Goal: Task Accomplishment & Management: Manage account settings

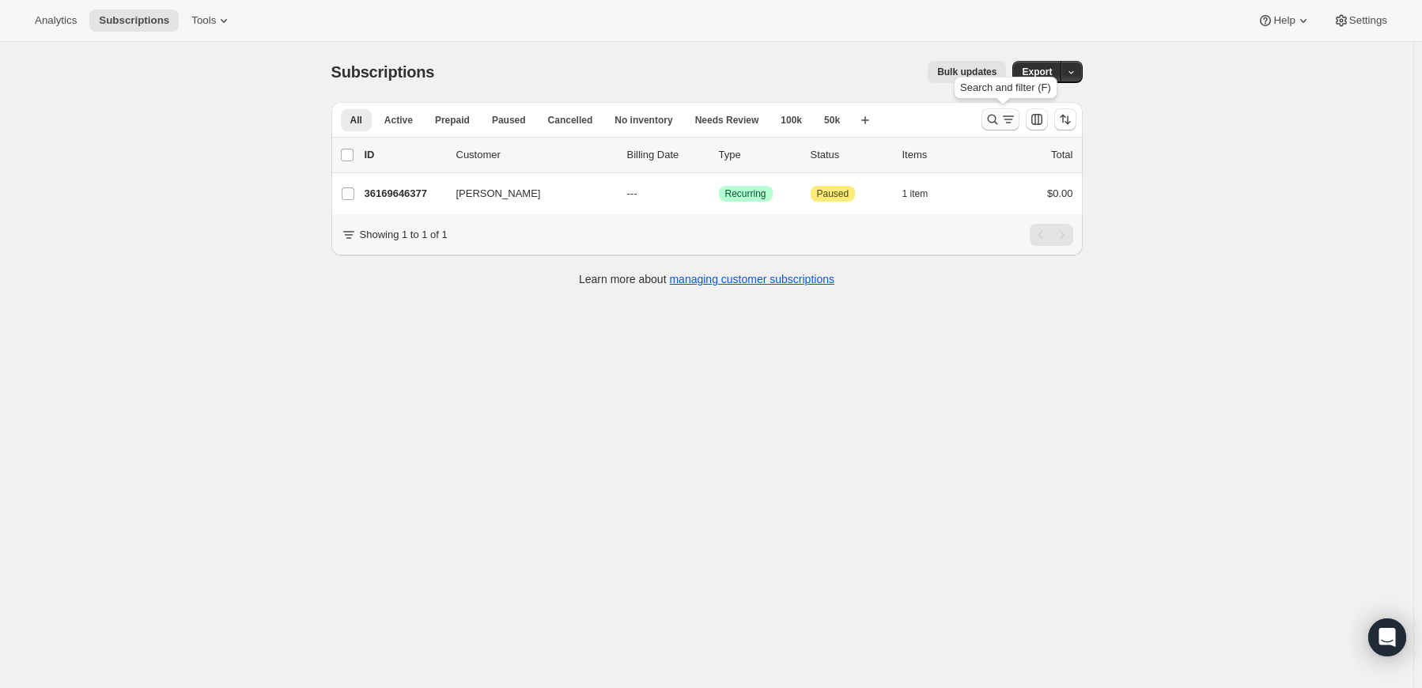
click at [992, 111] on button "Search and filter results" at bounding box center [1000, 119] width 38 height 22
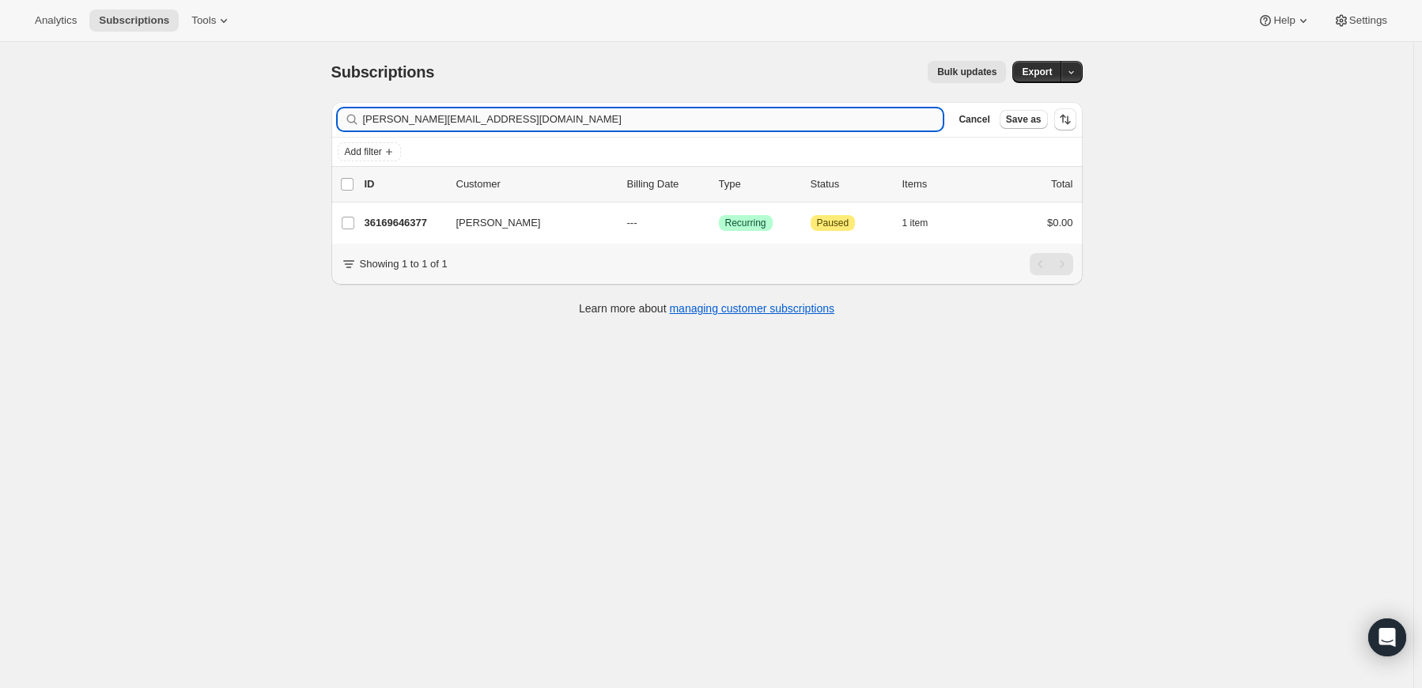
click at [702, 115] on input "carl@colortestmerch.com" at bounding box center [653, 119] width 580 height 22
type input "[EMAIL_ADDRESS][DOMAIN_NAME]"
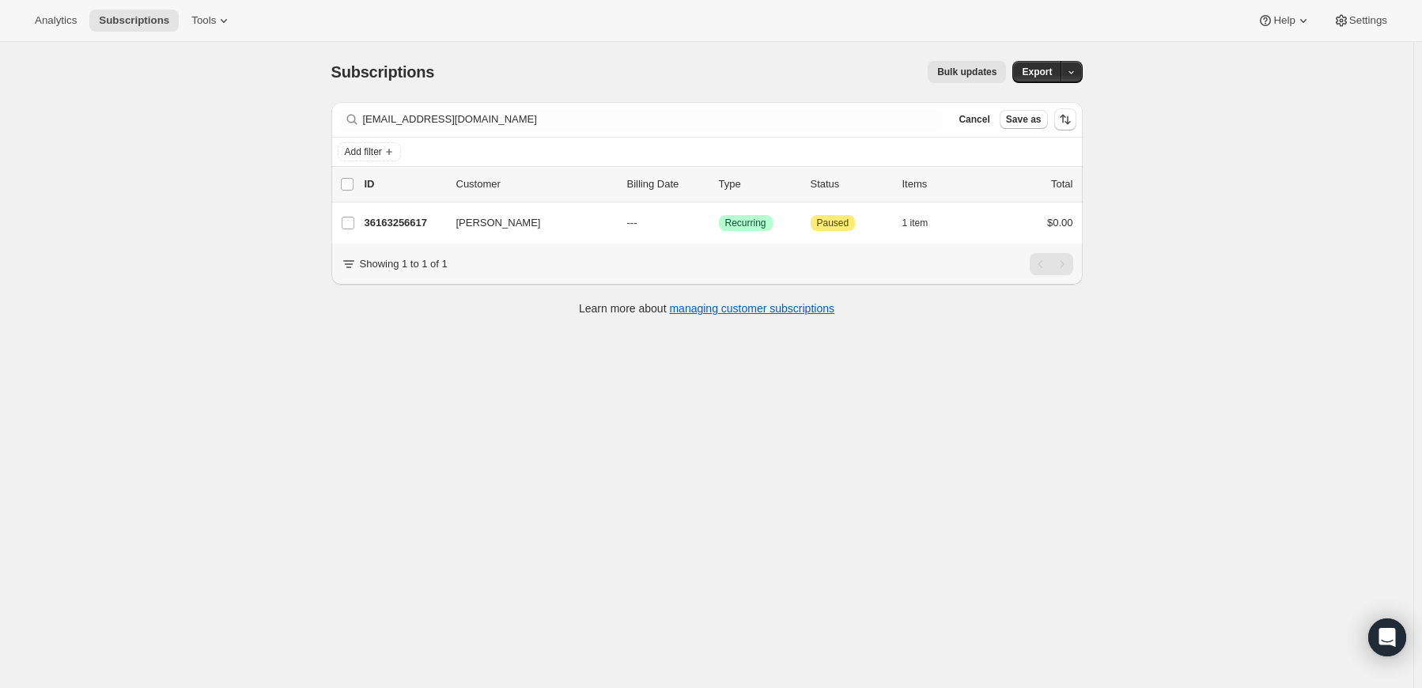
click at [404, 222] on p "36163256617" at bounding box center [404, 223] width 79 height 16
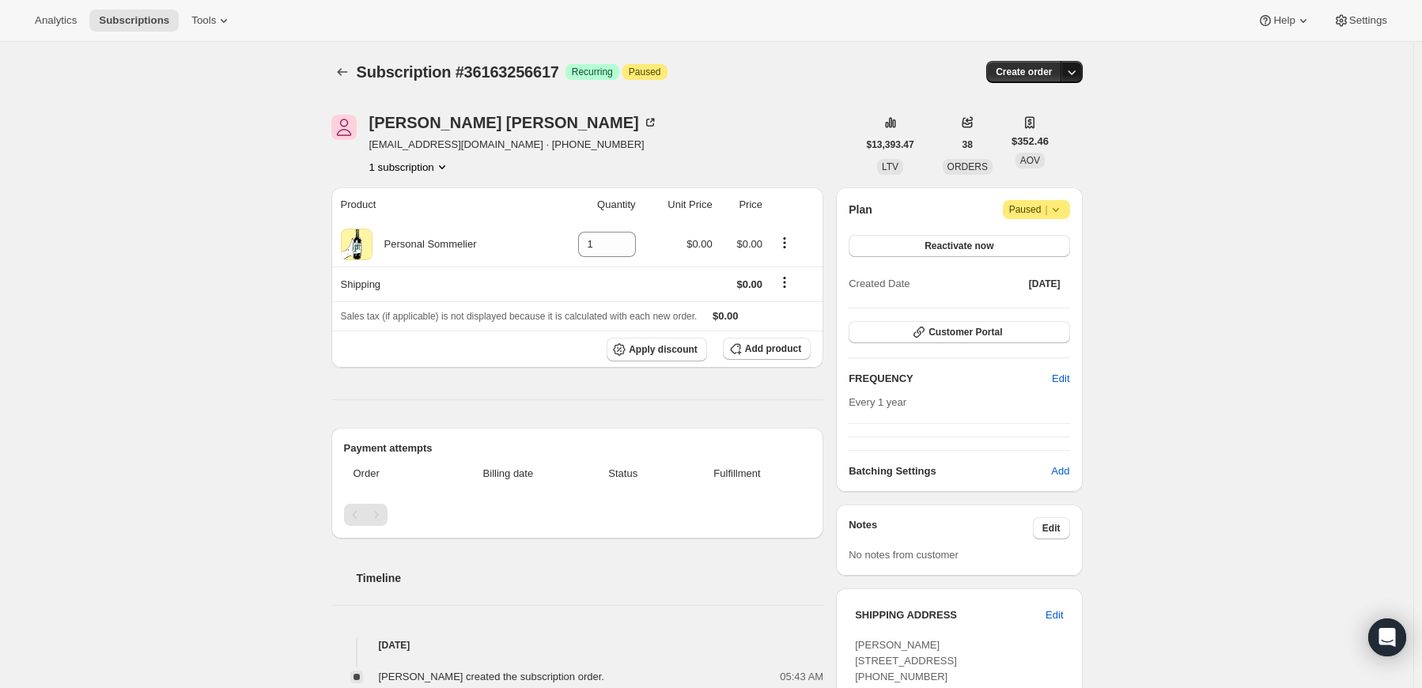
click at [1076, 70] on icon "button" at bounding box center [1072, 72] width 16 height 16
click at [1042, 131] on span "Create custom one-time order" at bounding box center [1008, 131] width 137 height 12
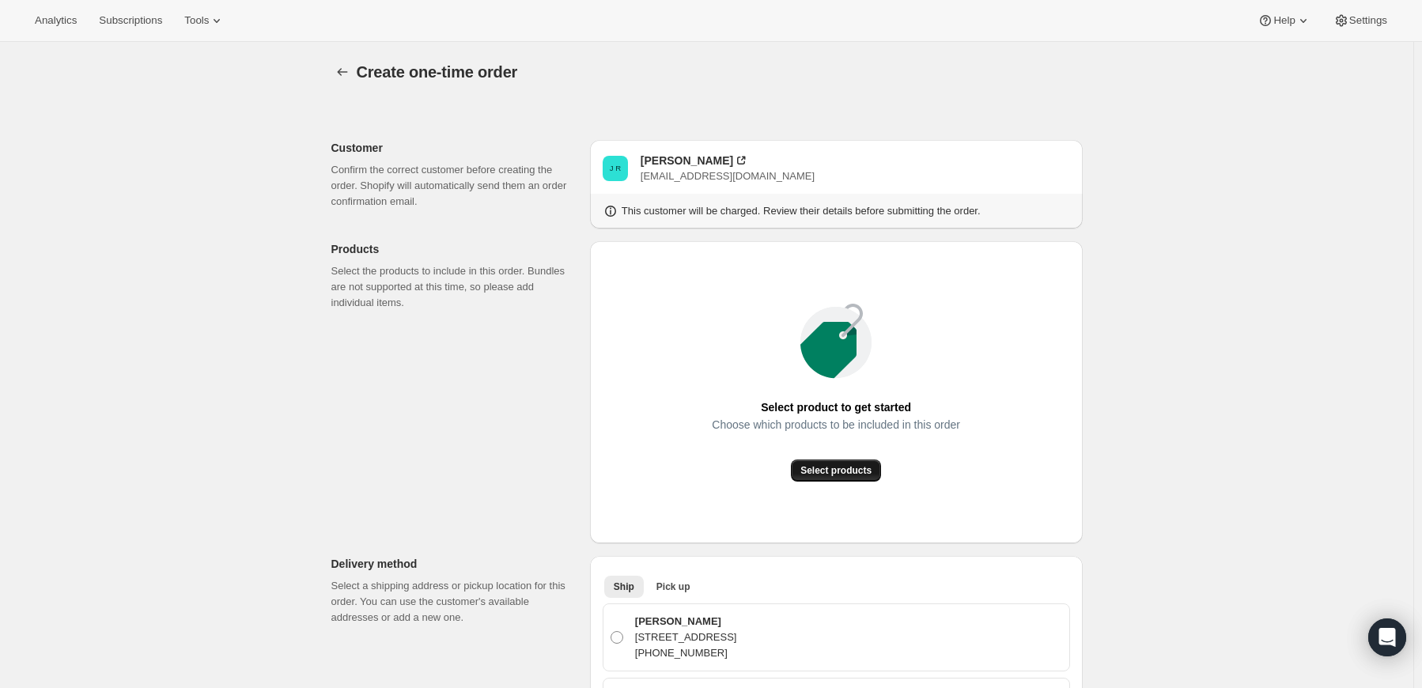
click at [826, 465] on span "Select products" at bounding box center [835, 470] width 71 height 13
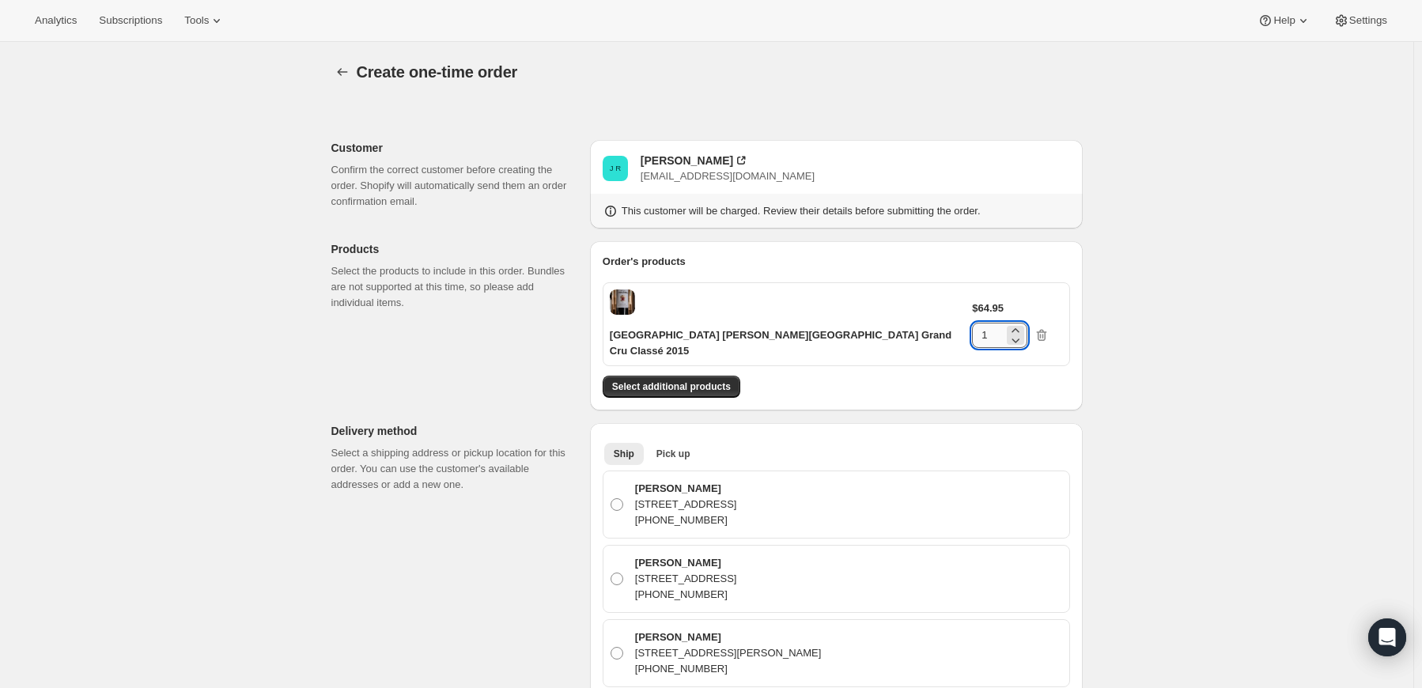
drag, startPoint x: 1011, startPoint y: 302, endPoint x: 997, endPoint y: 302, distance: 13.4
click at [997, 323] on input "1" at bounding box center [988, 335] width 32 height 25
type input "6"
click at [713, 380] on span "Select additional products" at bounding box center [671, 386] width 119 height 13
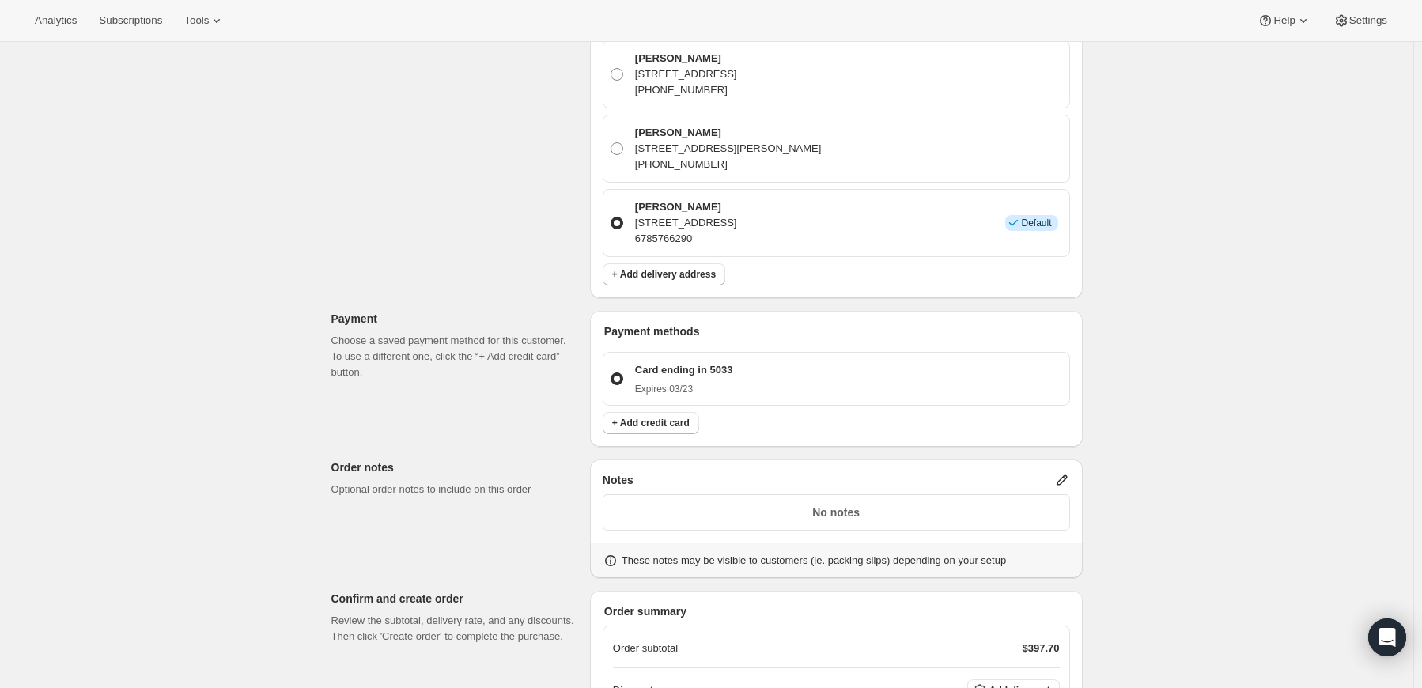
scroll to position [712, 0]
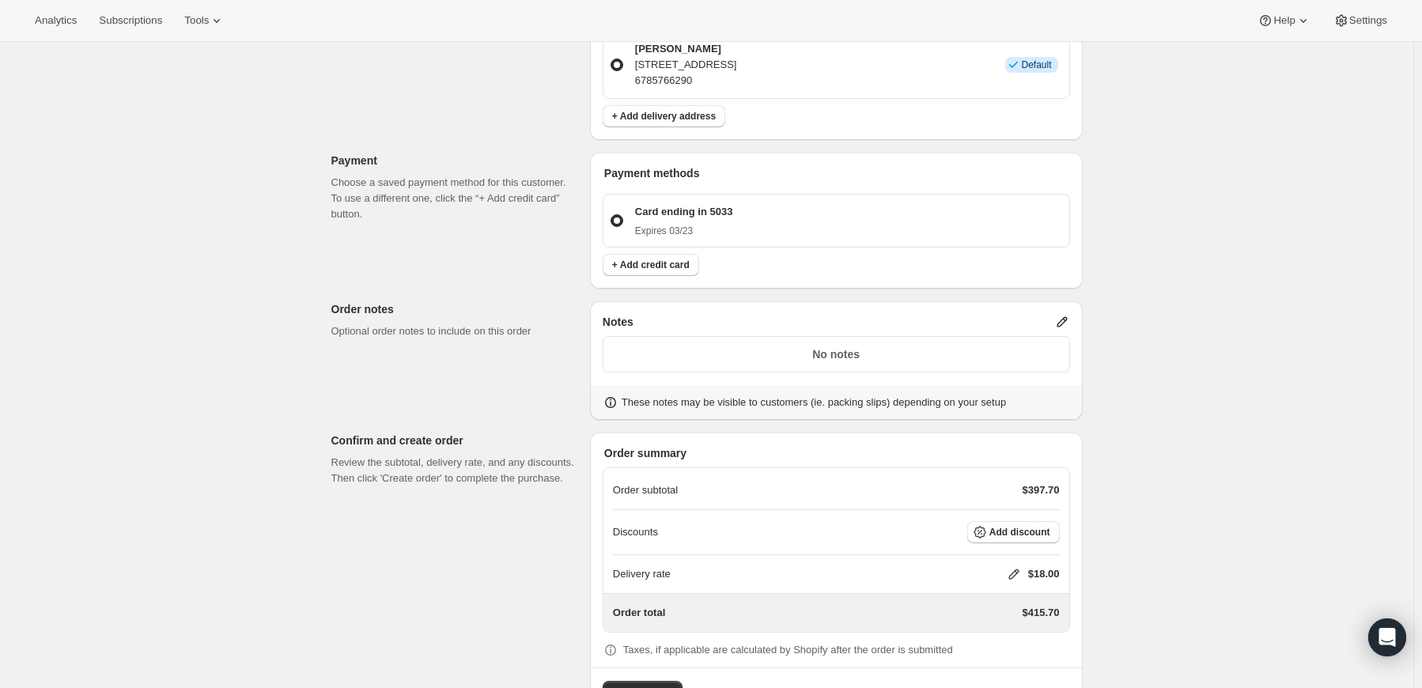
click at [1019, 569] on icon at bounding box center [1013, 574] width 10 height 10
click at [988, 590] on input "0" at bounding box center [1021, 585] width 142 height 25
type input "0"
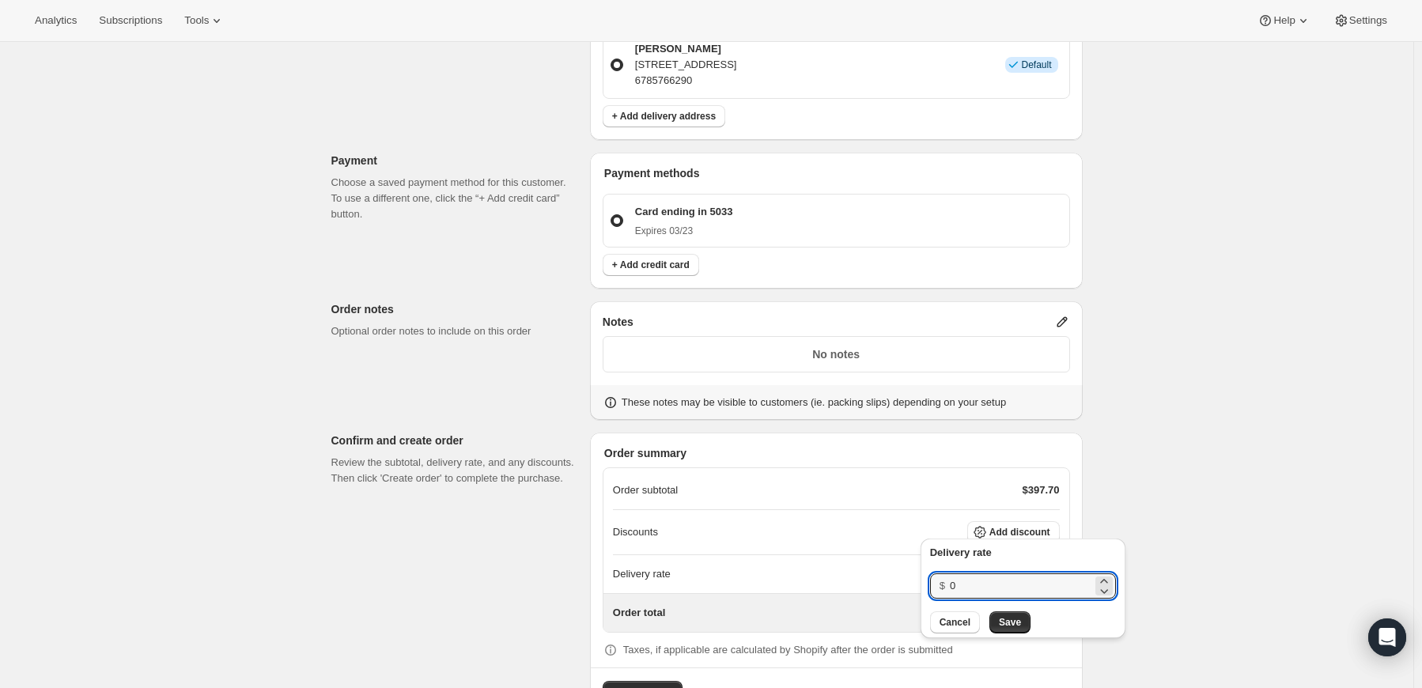
click at [1191, 433] on div "Create one-time order. This page is ready Create one-time order Customer Confir…" at bounding box center [706, 37] width 1413 height 1414
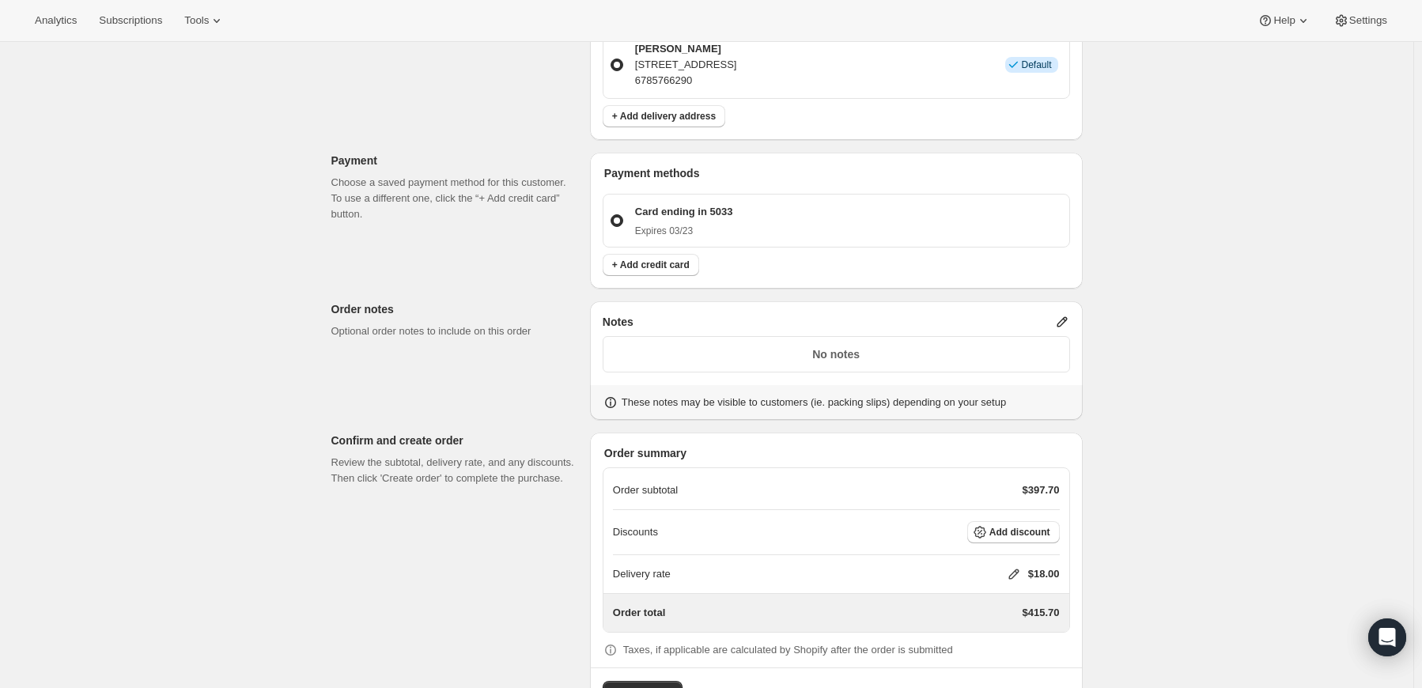
click at [1011, 569] on icon at bounding box center [1013, 574] width 10 height 10
click at [1017, 591] on input "0" at bounding box center [1021, 585] width 142 height 25
type input "0"
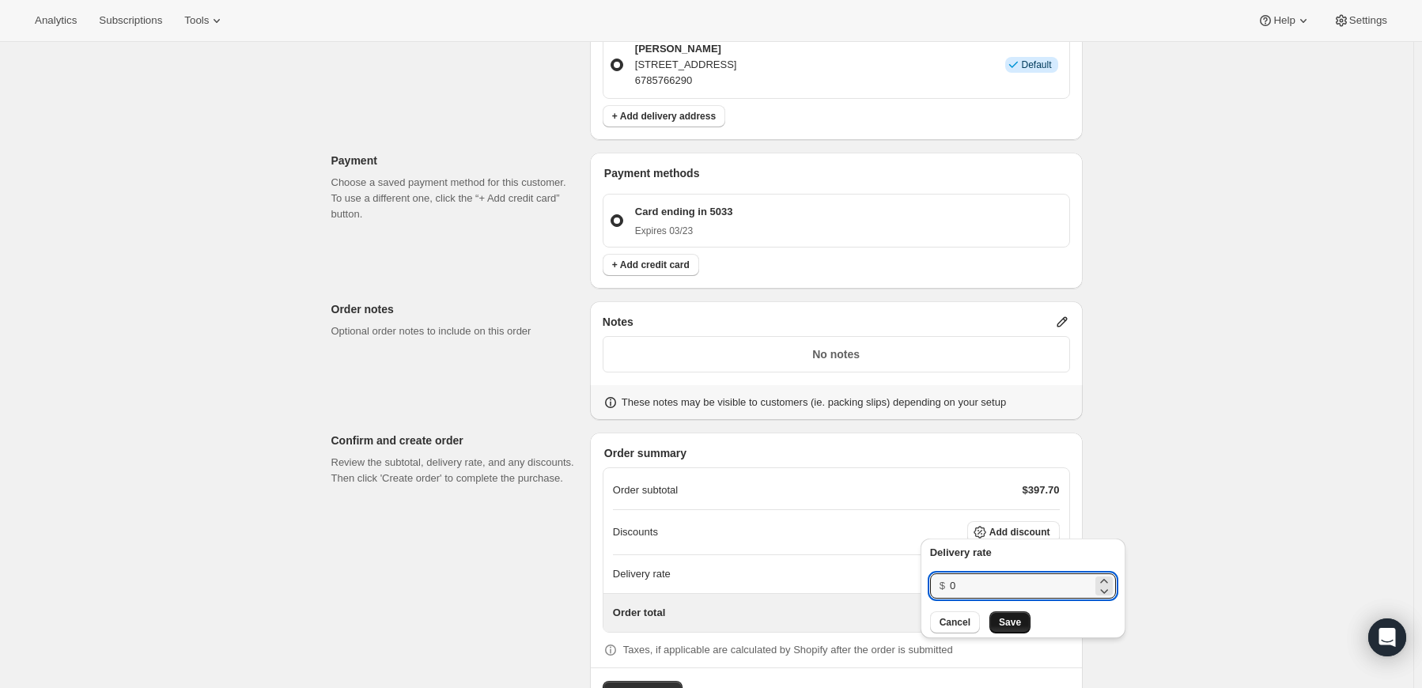
click at [1016, 619] on button "Save" at bounding box center [1009, 622] width 41 height 22
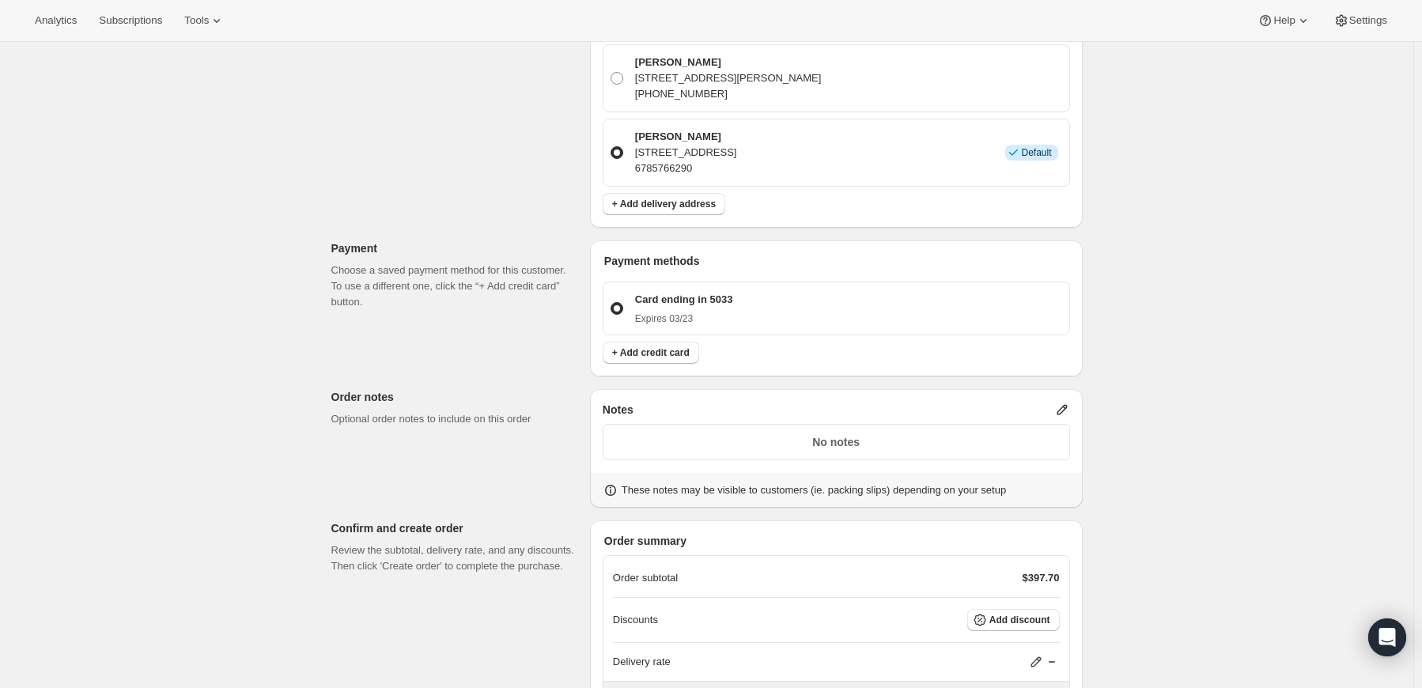
scroll to position [720, 0]
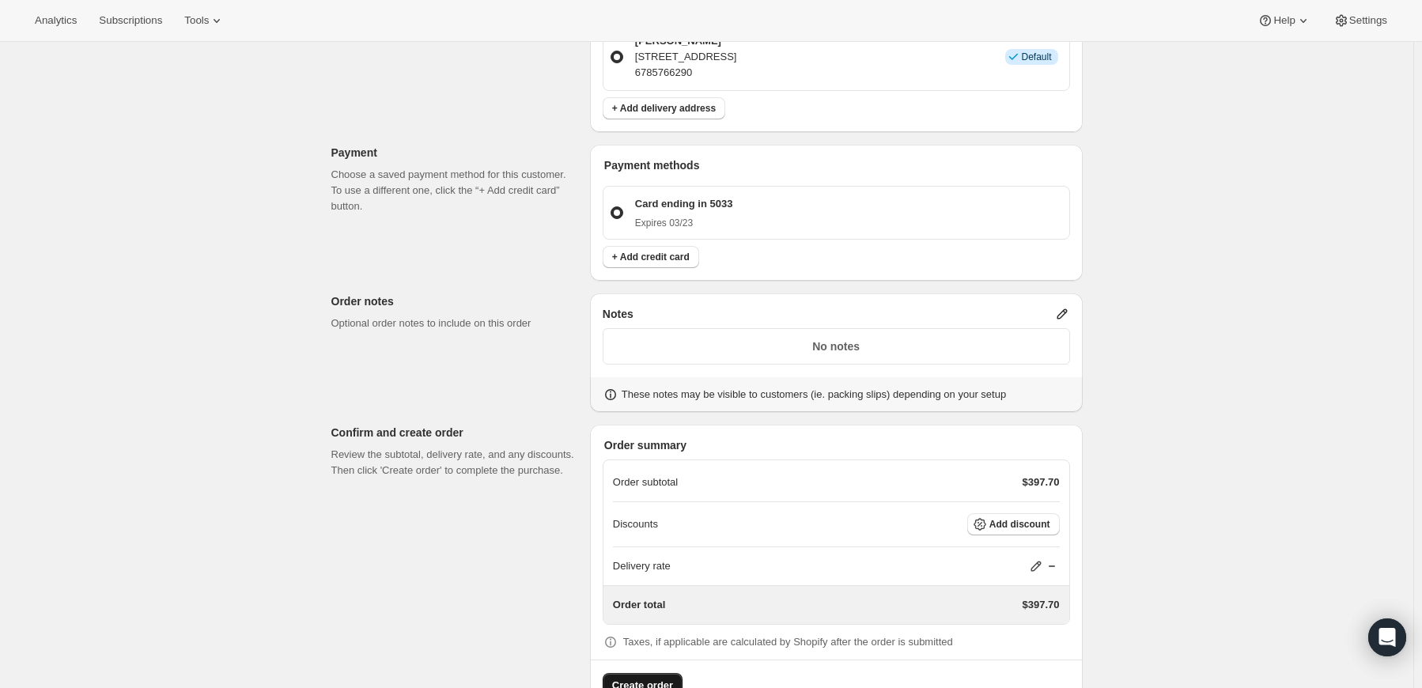
click at [630, 678] on span "Create order" at bounding box center [642, 686] width 61 height 16
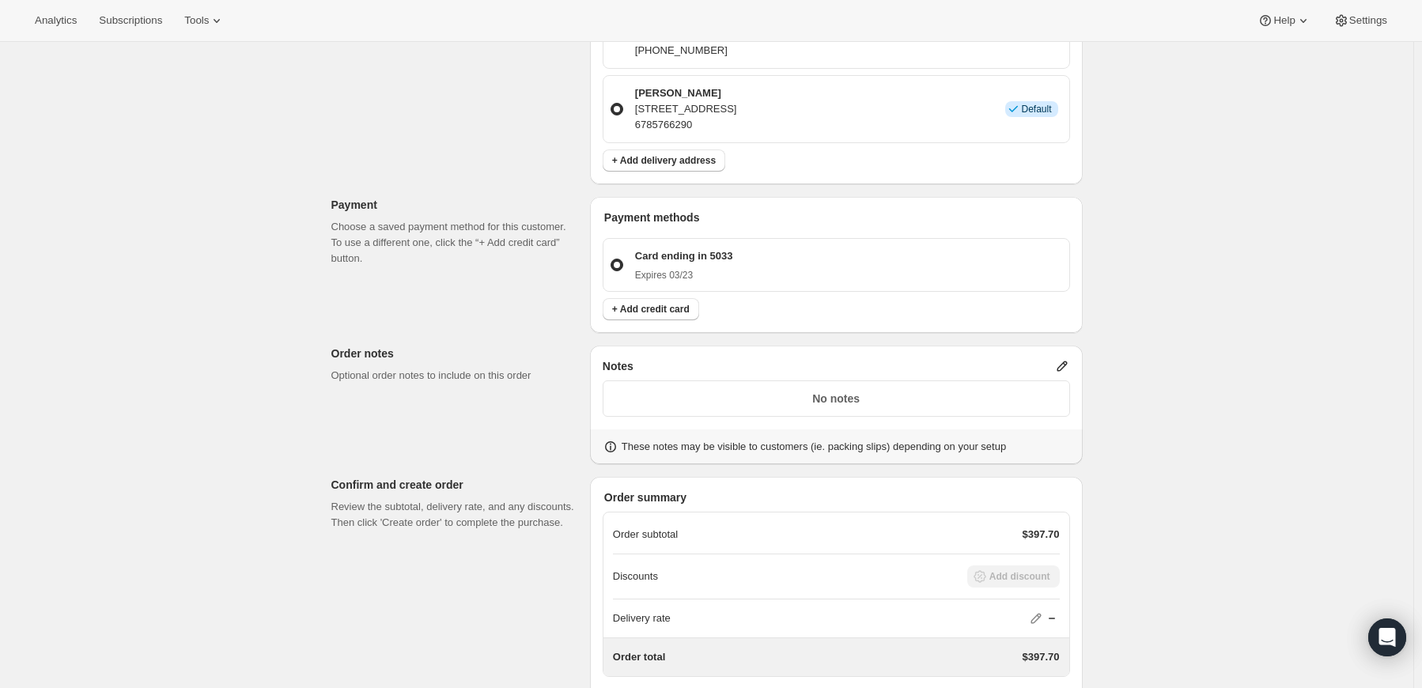
scroll to position [726, 0]
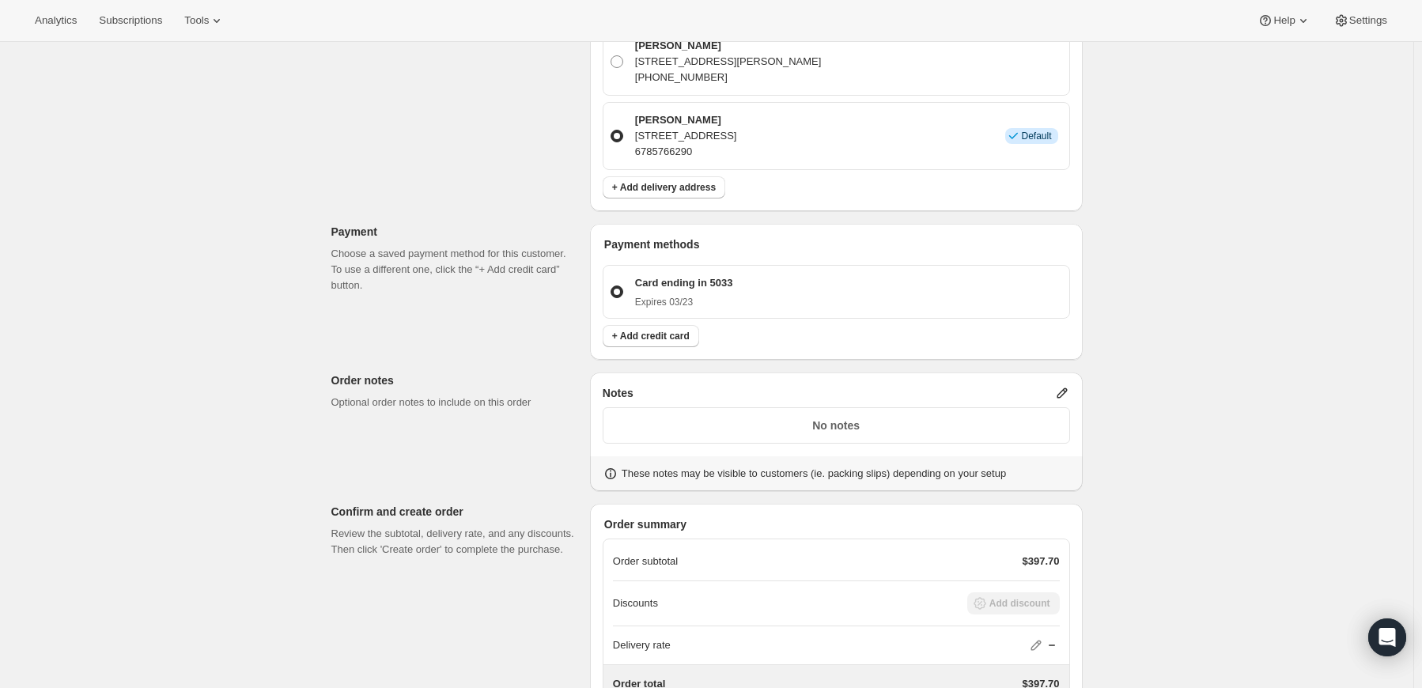
click at [1000, 275] on div "Card ending in 5033 Expires 03/23" at bounding box center [846, 291] width 433 height 33
click at [611, 285] on input "Card ending in 5033 Expires 03/23" at bounding box center [611, 285] width 1 height 1
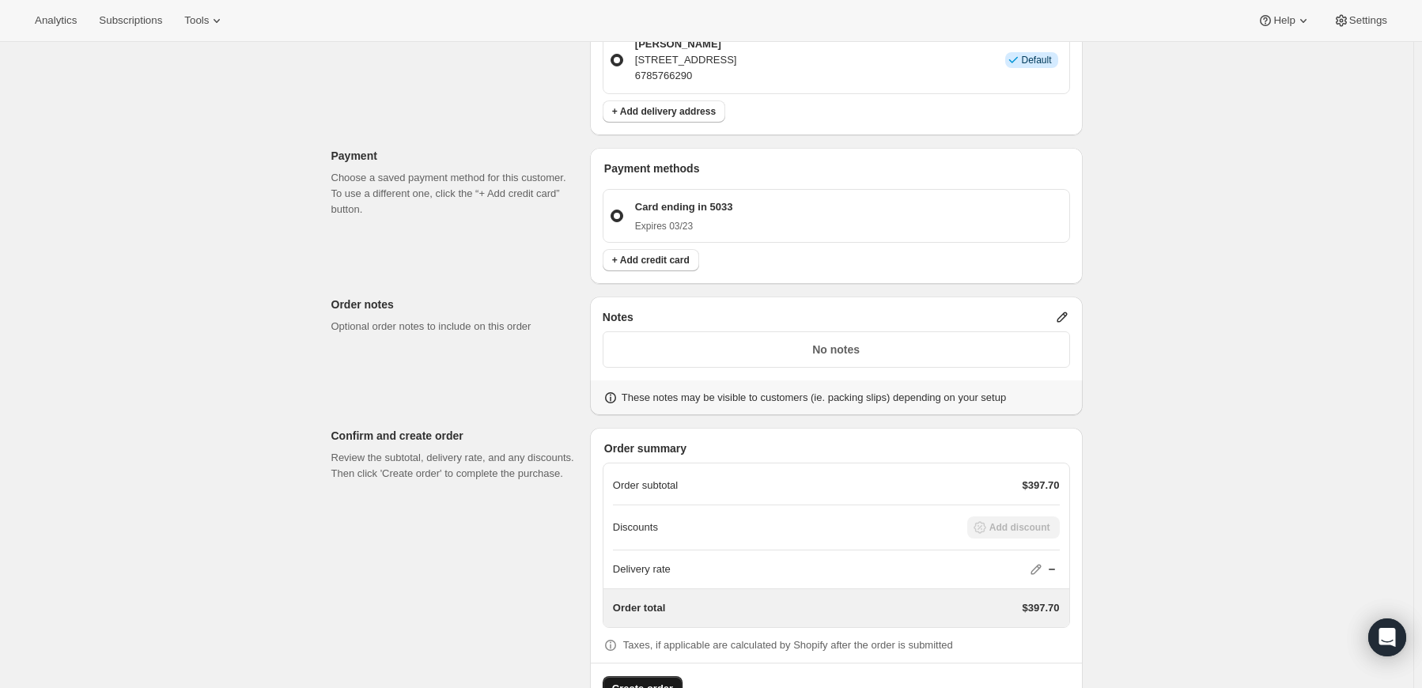
scroll to position [805, 0]
click at [812, 209] on div "Payment methods Card ending in 5033 Expires 03/23 + Add credit card" at bounding box center [836, 213] width 493 height 136
click at [669, 251] on span "+ Add credit card" at bounding box center [651, 257] width 78 height 13
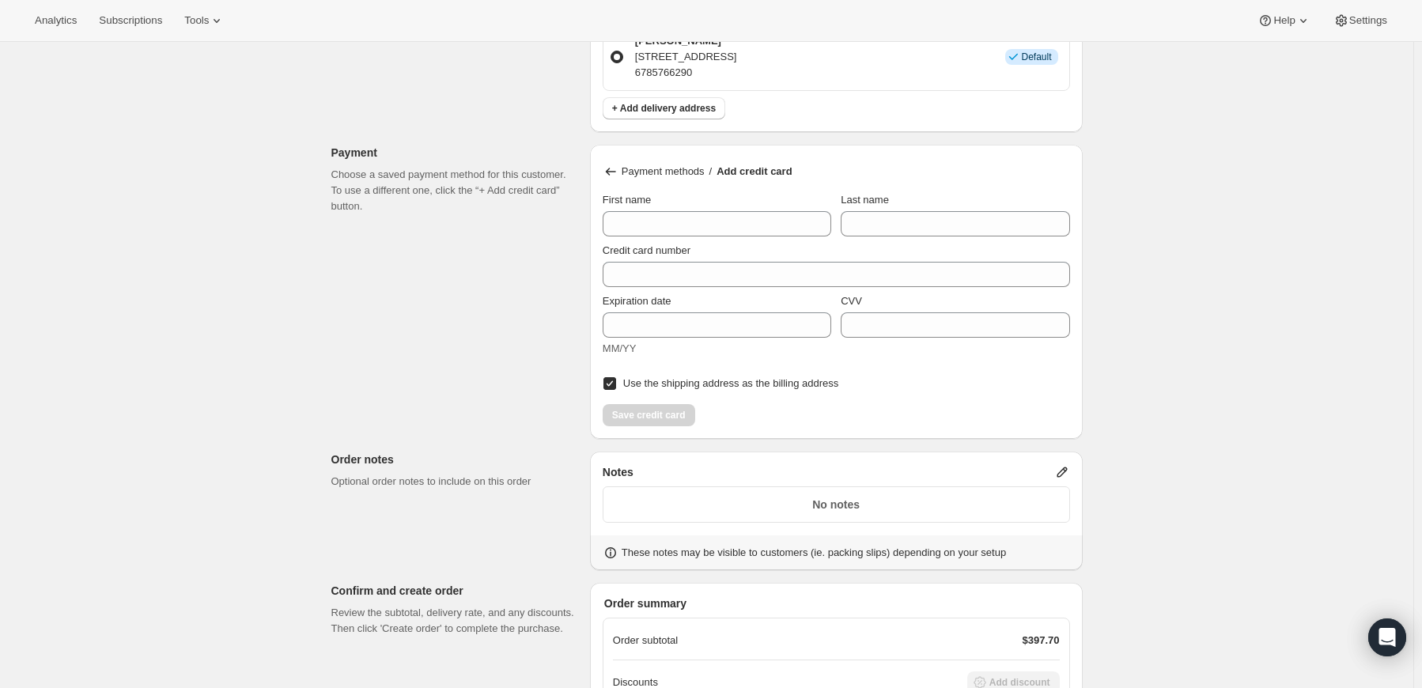
click at [654, 164] on p "Payment methods" at bounding box center [663, 172] width 83 height 16
click at [782, 380] on div "Payment methods / Add credit card First name Last name Credit card number Expir…" at bounding box center [836, 292] width 493 height 294
click at [686, 164] on p "Payment methods" at bounding box center [663, 172] width 83 height 16
click at [739, 164] on p "Add credit card" at bounding box center [754, 172] width 75 height 16
click at [671, 164] on p "Payment methods" at bounding box center [663, 172] width 83 height 16
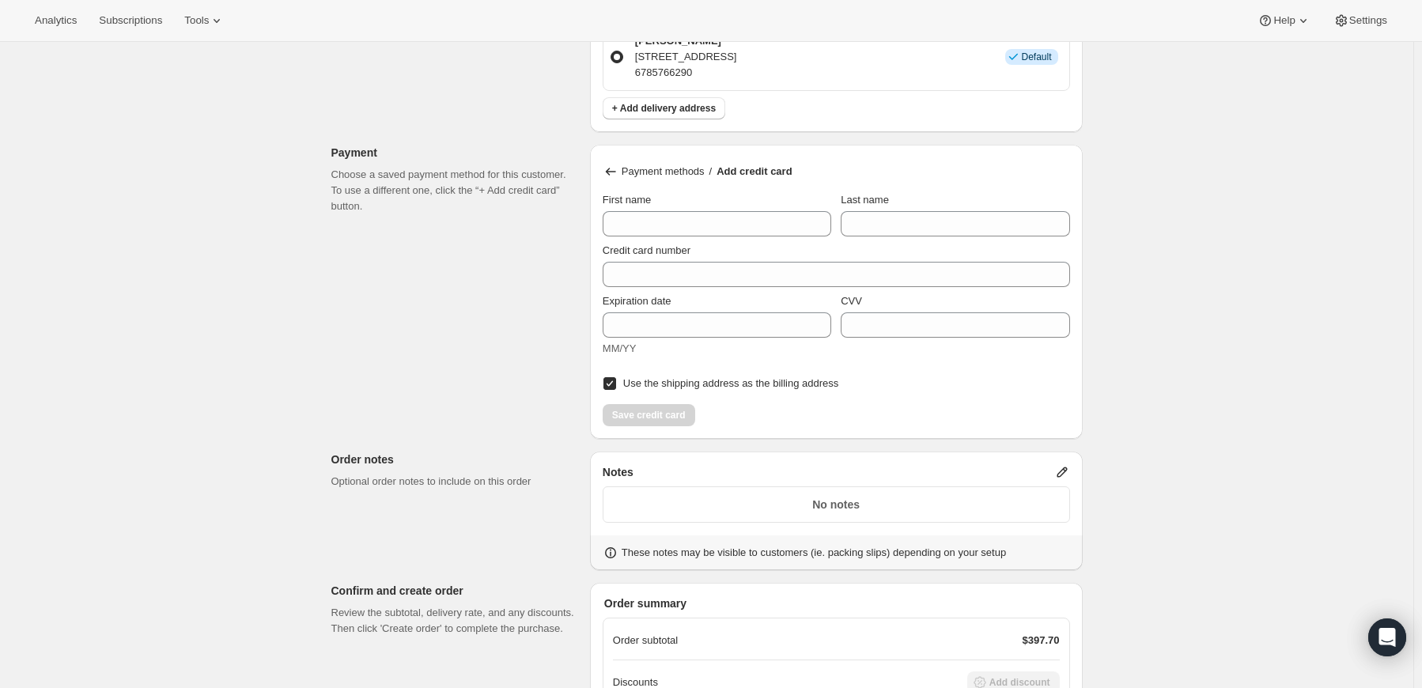
click at [790, 395] on div "Save credit card" at bounding box center [836, 411] width 467 height 32
click at [781, 372] on label "Use the shipping address as the billing address" at bounding box center [721, 383] width 236 height 22
click at [752, 395] on div "Save credit card" at bounding box center [836, 411] width 467 height 32
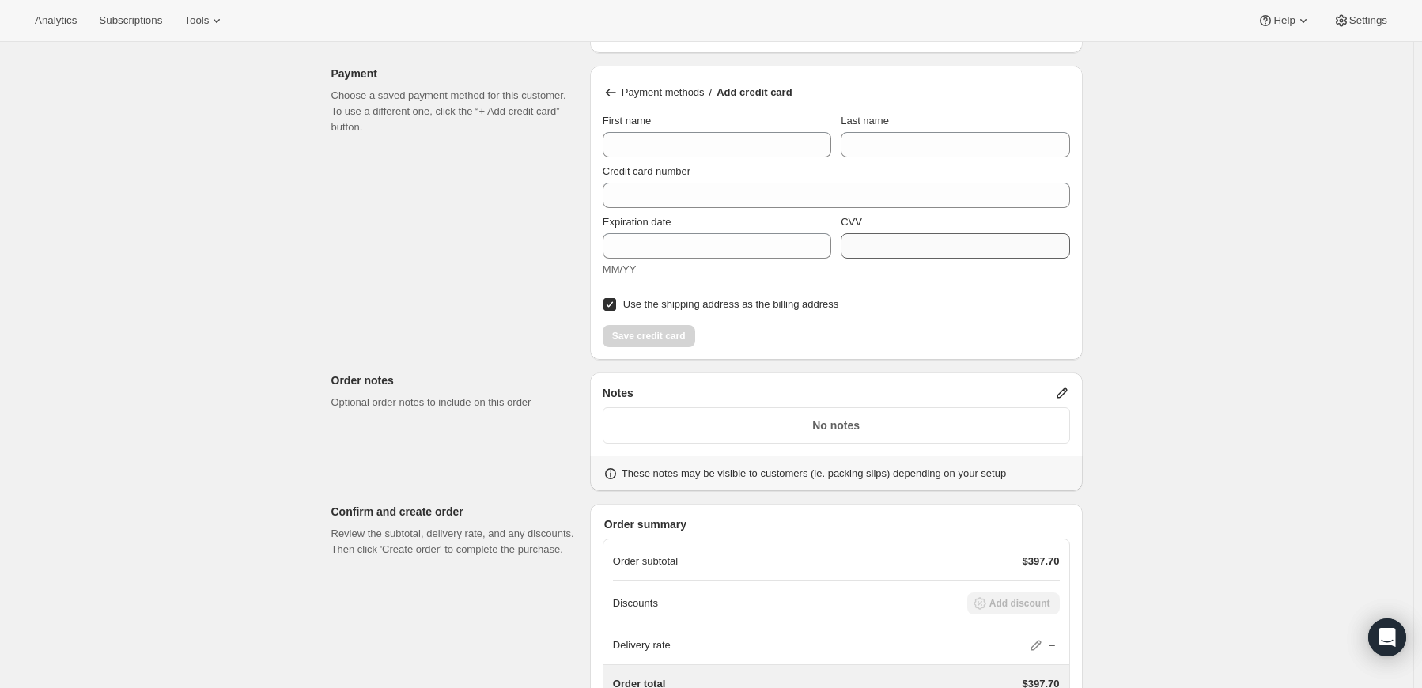
scroll to position [963, 0]
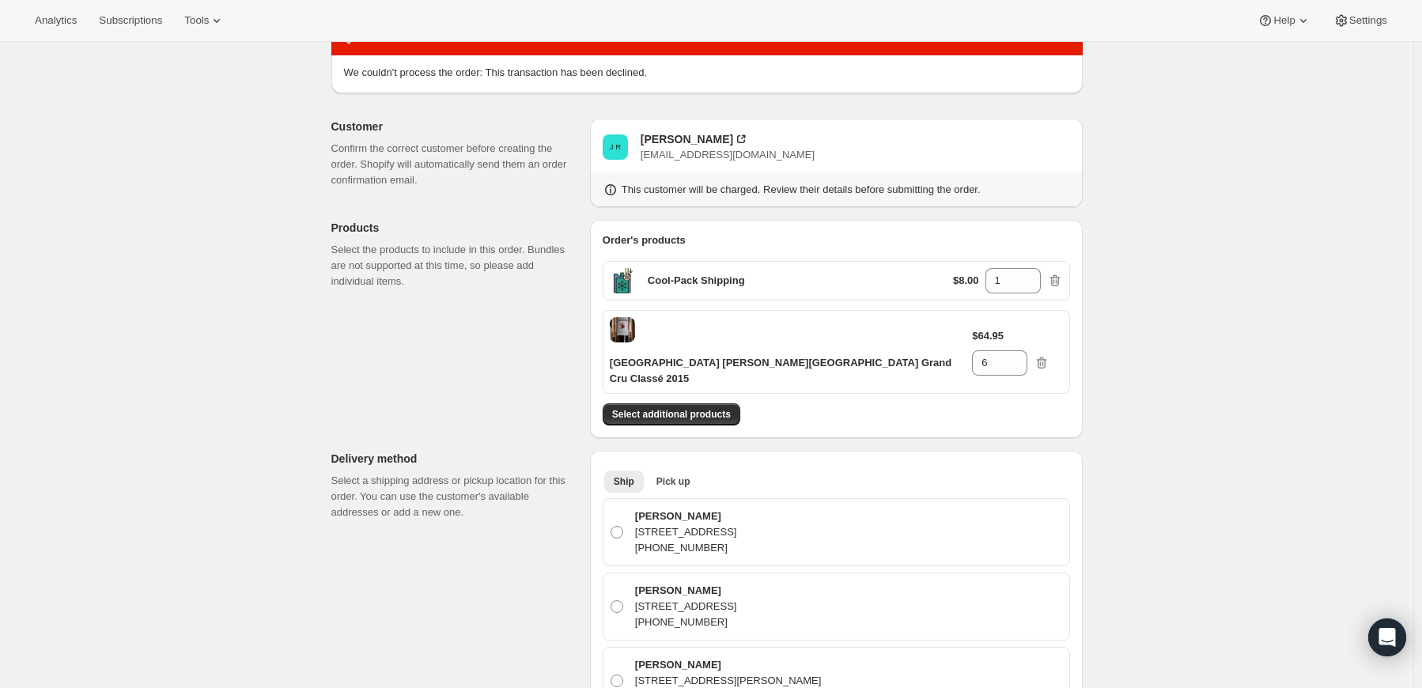
scroll to position [0, 0]
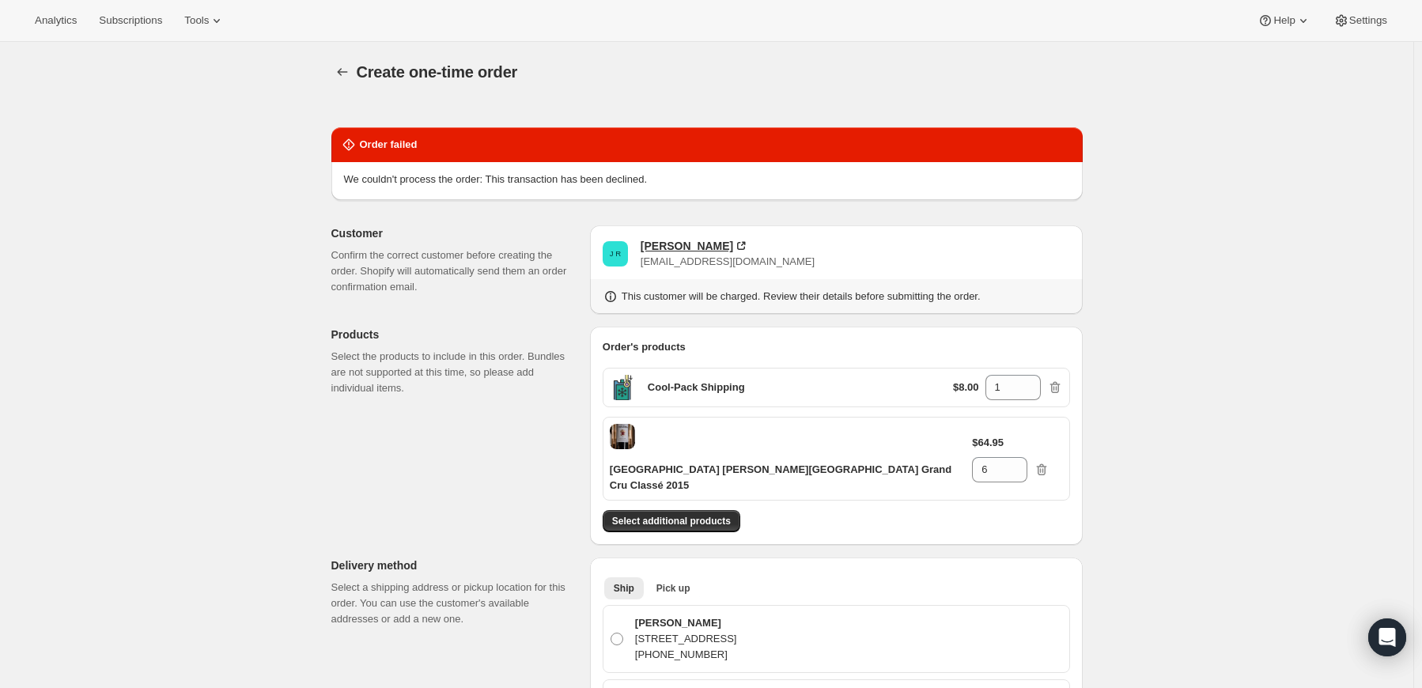
click at [671, 246] on div "[PERSON_NAME]" at bounding box center [687, 246] width 93 height 16
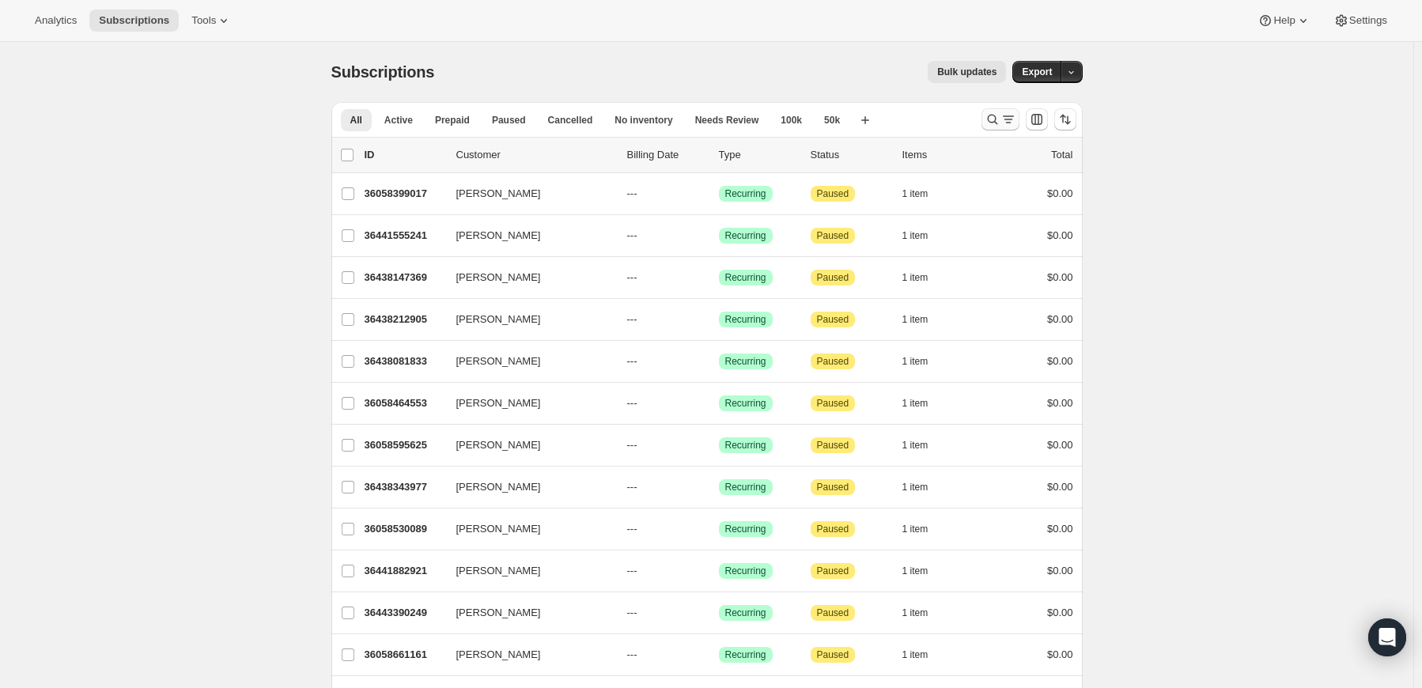
click at [994, 119] on icon "Search and filter results" at bounding box center [993, 120] width 16 height 16
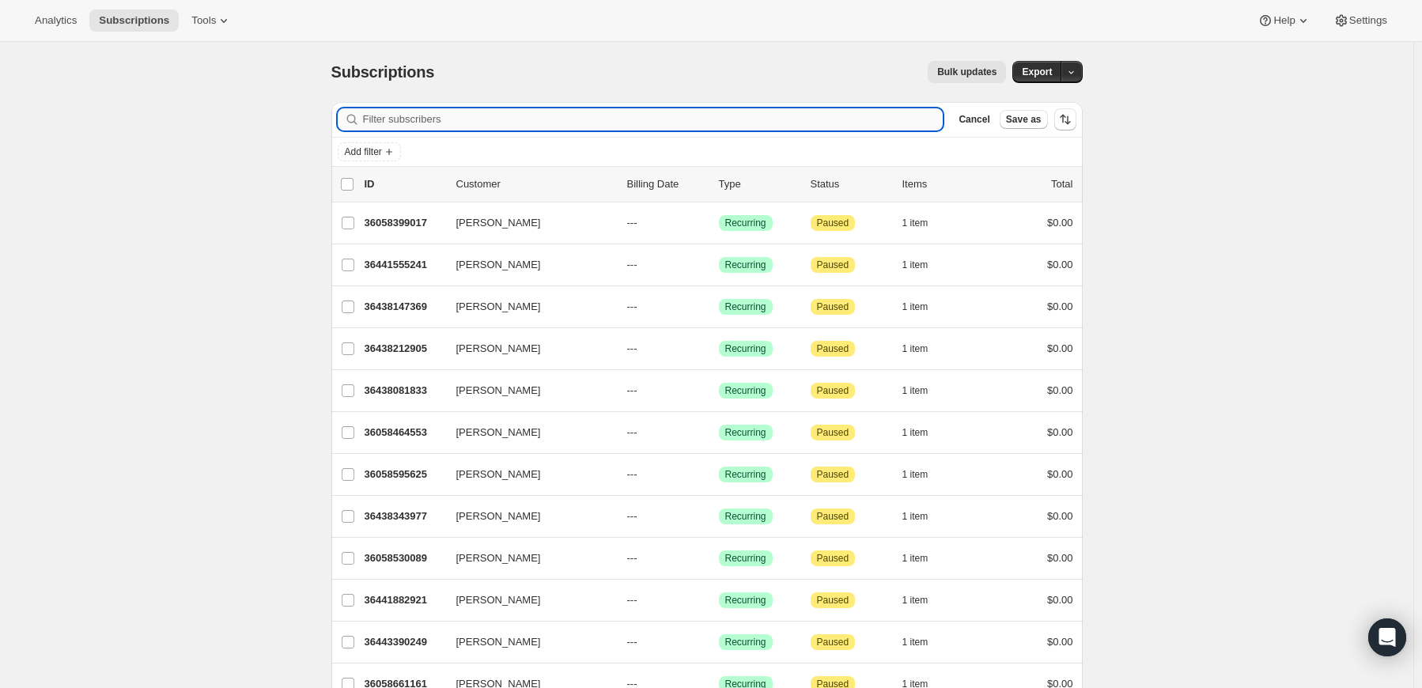
paste input "[EMAIL_ADDRESS][DOMAIN_NAME]"
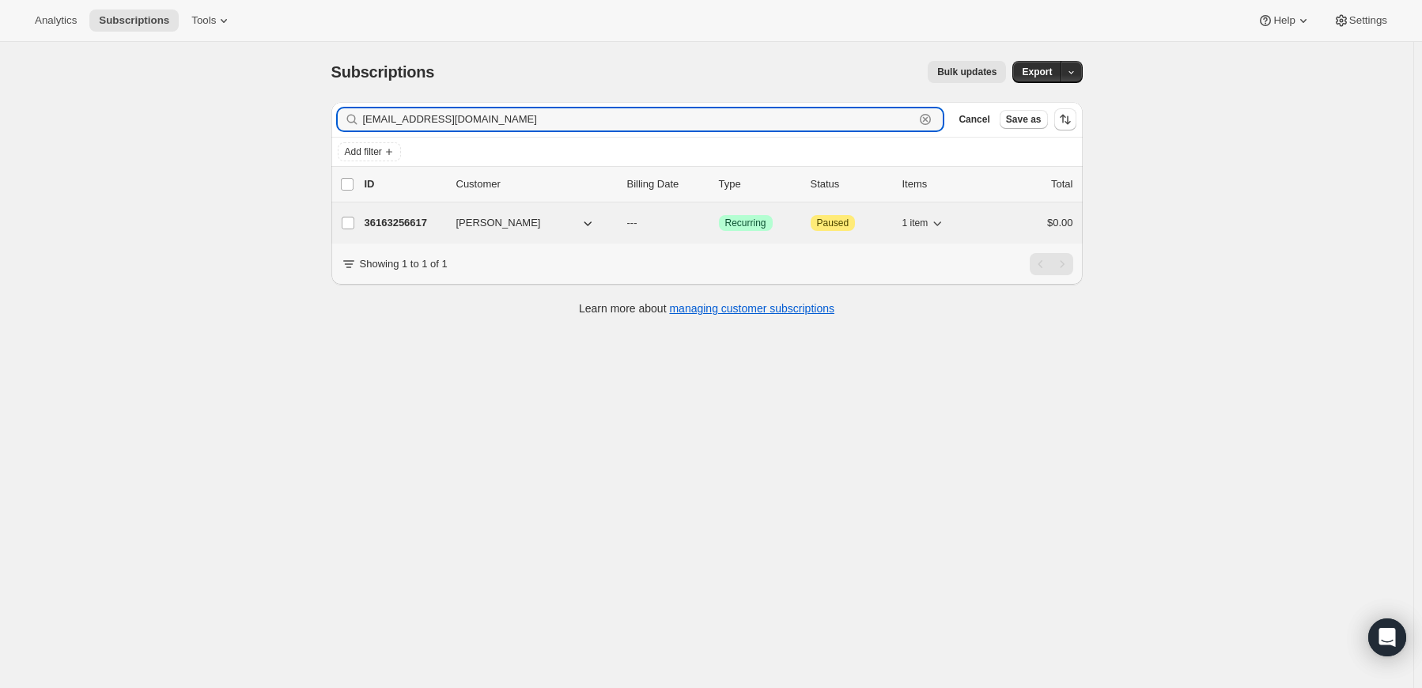
type input "[EMAIL_ADDRESS][DOMAIN_NAME]"
click at [475, 224] on span "[PERSON_NAME]" at bounding box center [498, 223] width 85 height 16
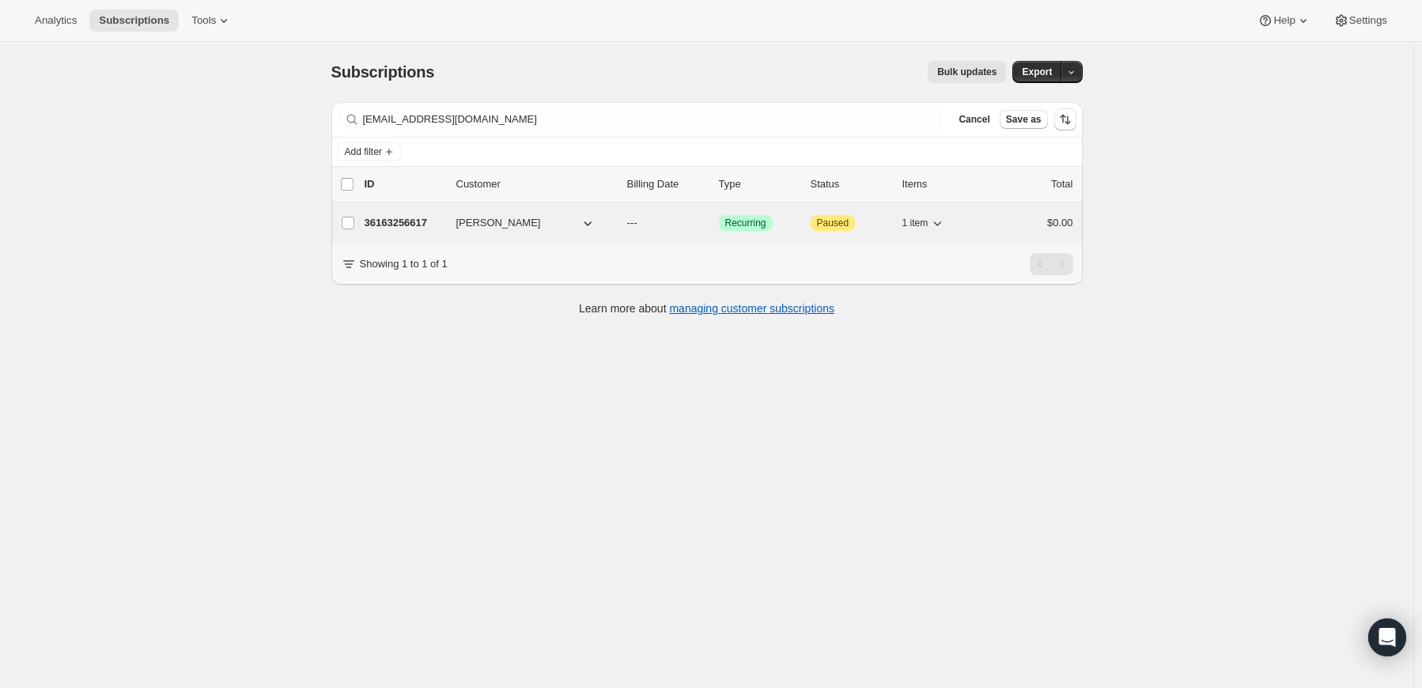
click at [402, 223] on p "36163256617" at bounding box center [404, 223] width 79 height 16
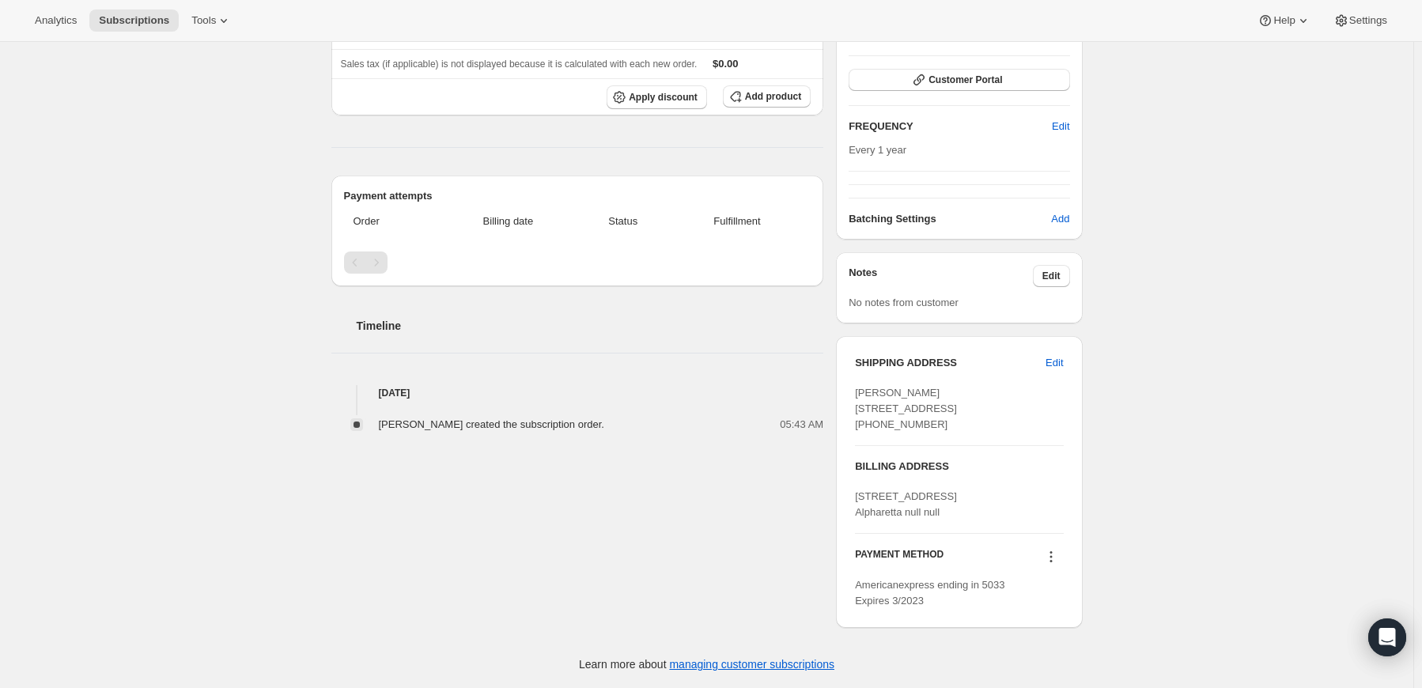
scroll to position [296, 0]
click at [1051, 558] on icon at bounding box center [1051, 557] width 16 height 16
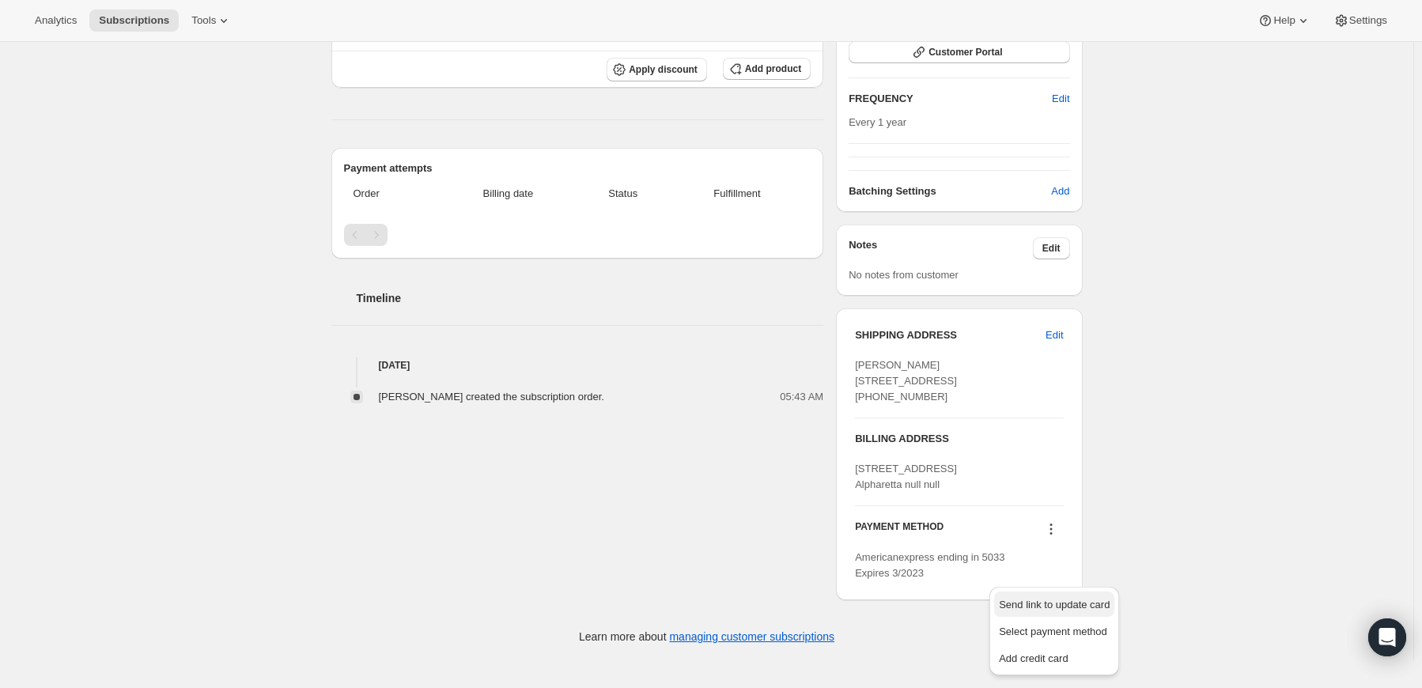
click at [1034, 599] on span "Send link to update card" at bounding box center [1054, 605] width 111 height 12
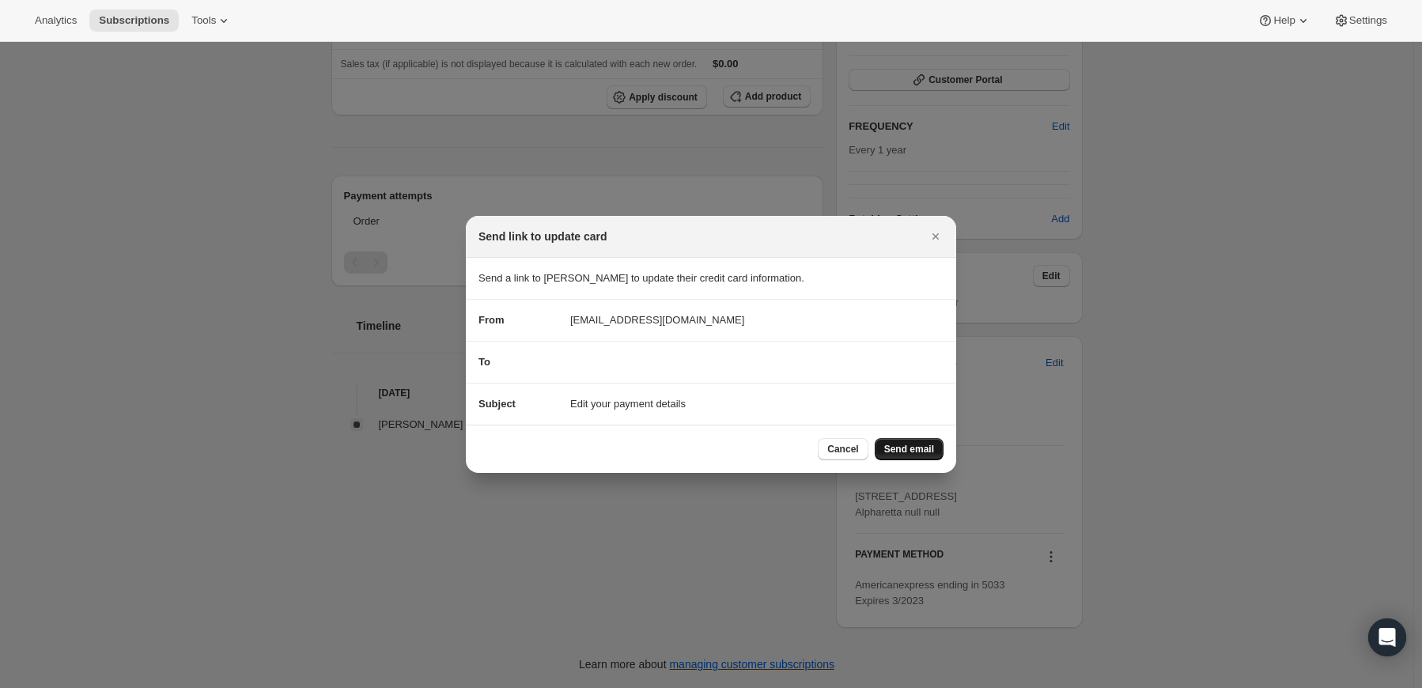
click at [909, 448] on span "Send email" at bounding box center [909, 449] width 50 height 13
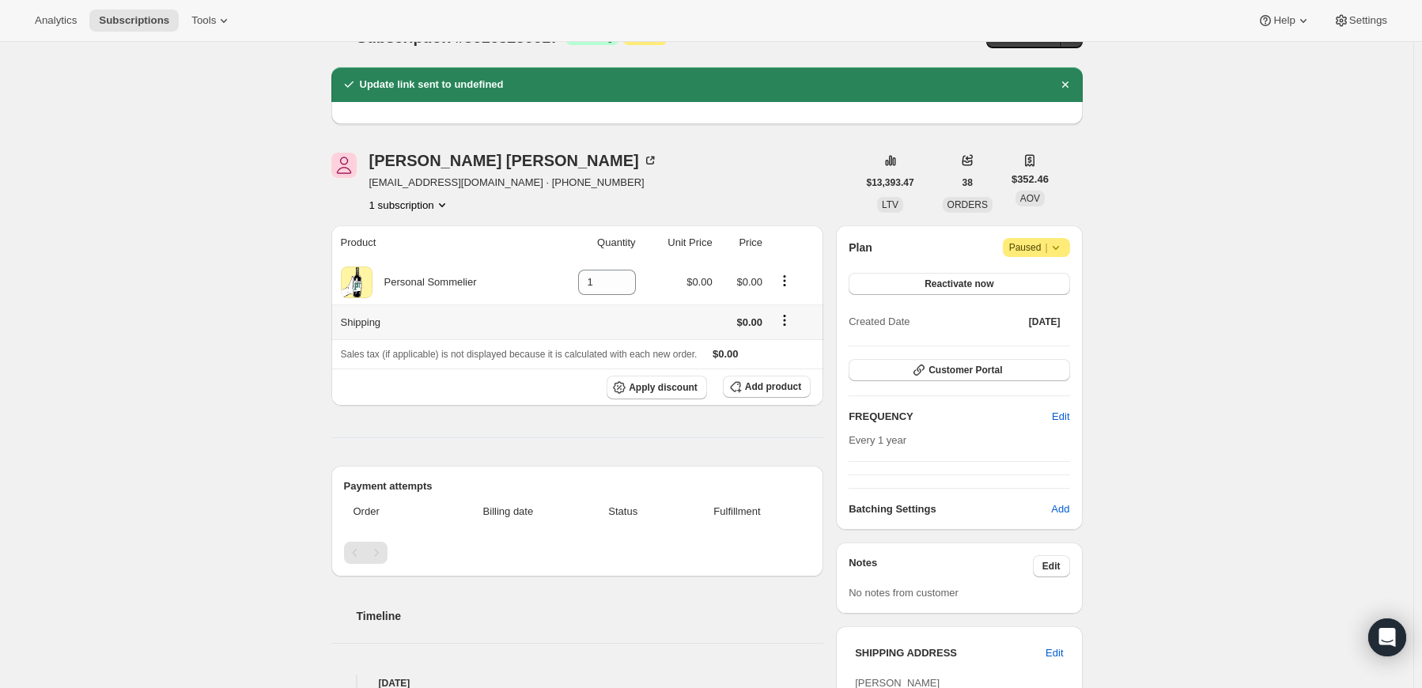
scroll to position [0, 0]
